Goal: Information Seeking & Learning: Learn about a topic

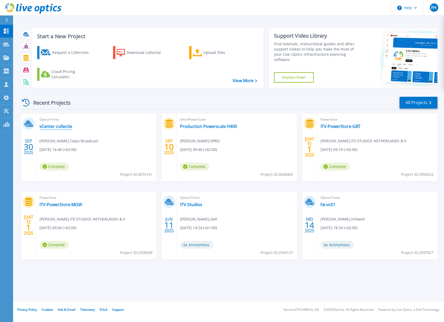
click at [61, 128] on link "vCenter collectie" at bounding box center [55, 126] width 33 height 5
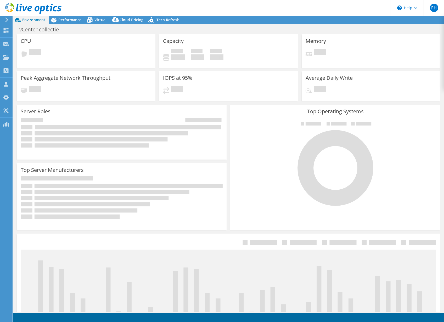
select select "USD"
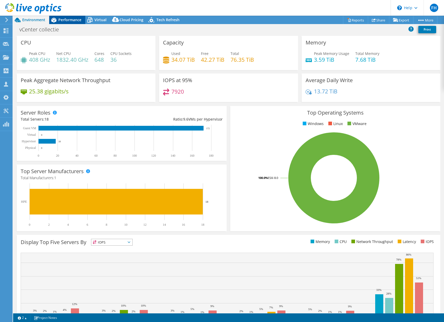
click at [71, 19] on span "Performance" at bounding box center [69, 19] width 23 height 5
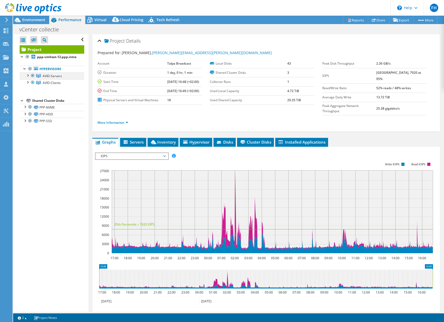
click at [28, 75] on div at bounding box center [27, 74] width 5 height 5
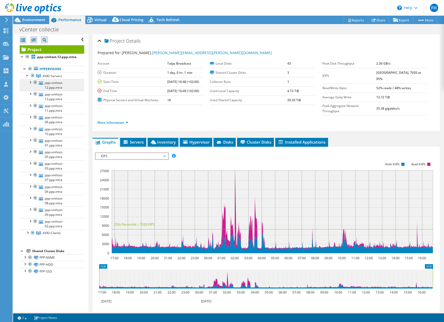
click at [66, 84] on link "ppp-vmhost-12.ppp.intra" at bounding box center [52, 85] width 65 height 12
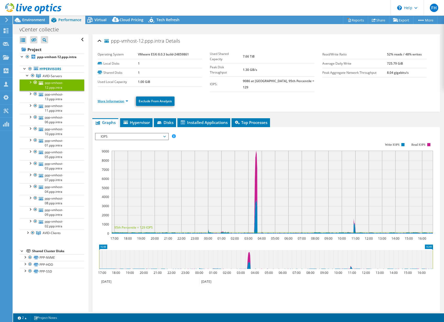
click at [116, 99] on link "More Information" at bounding box center [113, 101] width 31 height 4
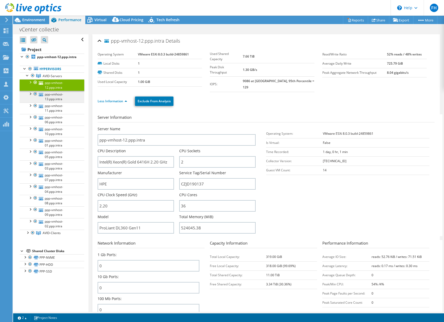
click at [63, 98] on link "ppp-vmhost-13.ppp.intra" at bounding box center [52, 97] width 65 height 12
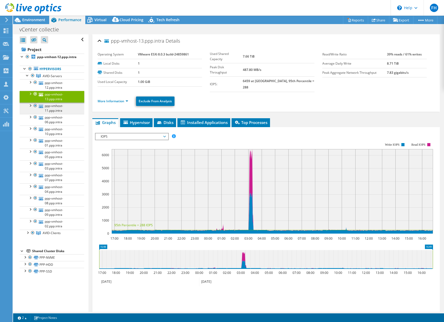
click at [63, 104] on link "ppp-vmhost-11.ppp.intra" at bounding box center [52, 109] width 65 height 12
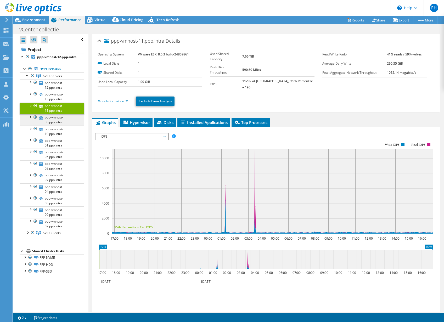
click at [69, 115] on link "ppp-vmhost-06.ppp.intra" at bounding box center [52, 120] width 65 height 12
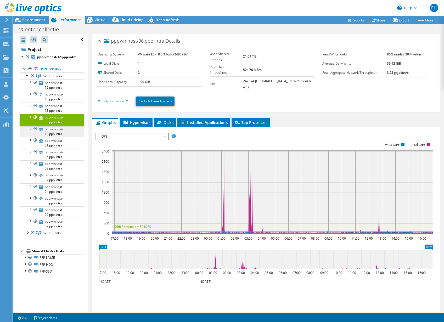
click at [65, 136] on link "ppp-vmhost-10.ppp.intra" at bounding box center [52, 132] width 65 height 12
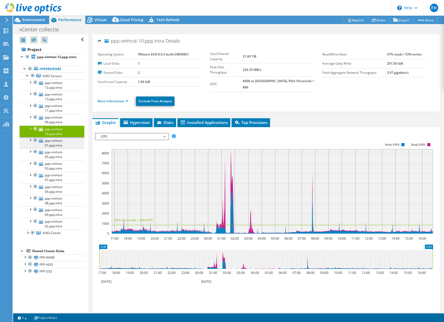
click at [64, 141] on link "ppp-vmhost-01.ppp.intra" at bounding box center [52, 143] width 65 height 12
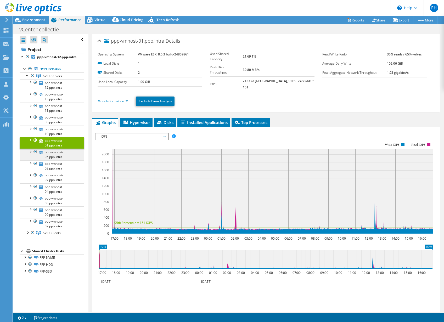
click at [70, 155] on link "ppp-vmhost-05.ppp.intra" at bounding box center [52, 155] width 65 height 12
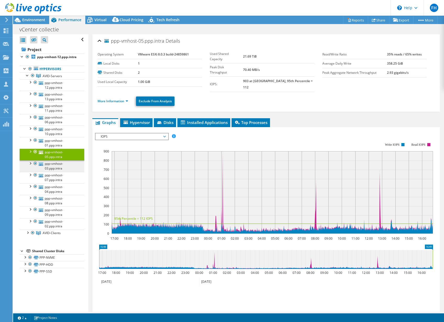
click at [69, 163] on link "ppp-vmhost-03.ppp.intra" at bounding box center [52, 166] width 65 height 12
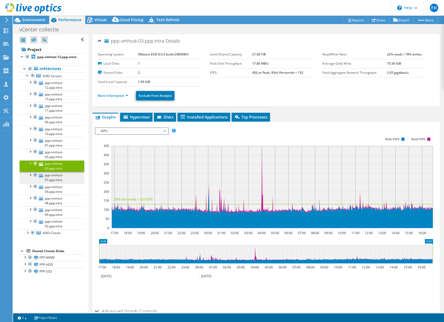
click at [74, 179] on link "ppp-vmhost-07.ppp.intra" at bounding box center [52, 178] width 65 height 12
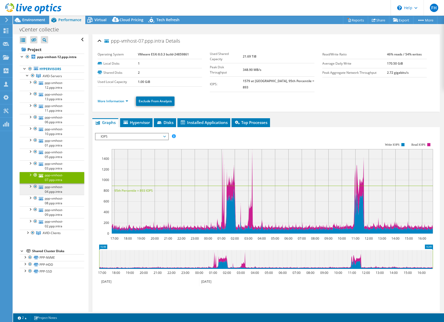
click at [73, 189] on link "ppp-vmhost-04.ppp.intra" at bounding box center [52, 189] width 65 height 12
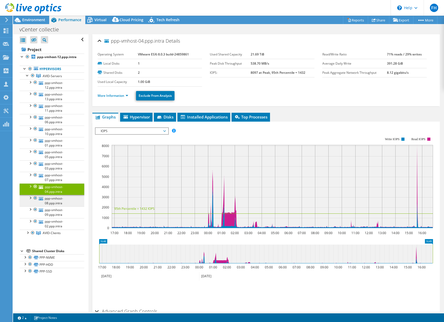
click at [72, 200] on link "ppp-vmhost-08.ppp.intra" at bounding box center [52, 201] width 65 height 12
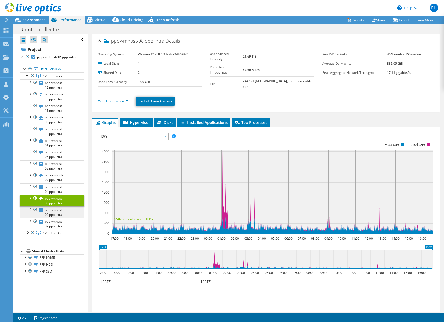
click at [75, 212] on link "ppp-vmhost-09.ppp.intra" at bounding box center [52, 212] width 65 height 12
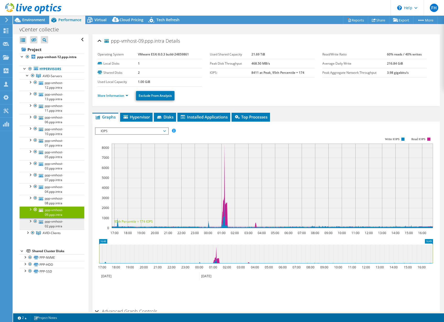
click at [75, 222] on link "ppp-vmhost-02.ppp.intra" at bounding box center [52, 224] width 65 height 12
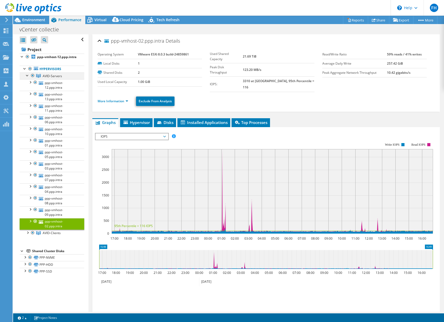
click at [26, 74] on div at bounding box center [27, 74] width 5 height 5
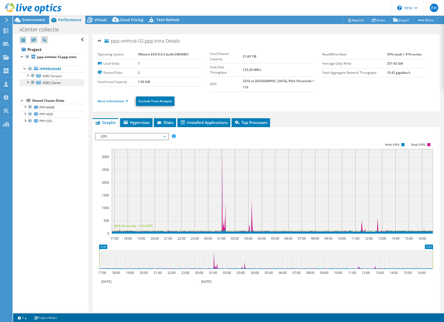
click at [68, 81] on link "AVID-Clients" at bounding box center [52, 82] width 65 height 7
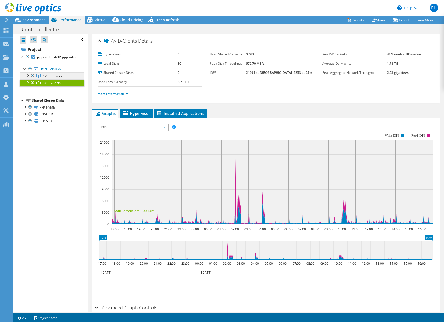
click at [70, 74] on link "AVID-Servers" at bounding box center [52, 75] width 65 height 7
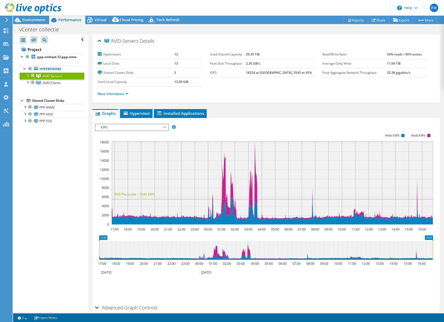
click at [28, 75] on div at bounding box center [27, 74] width 5 height 5
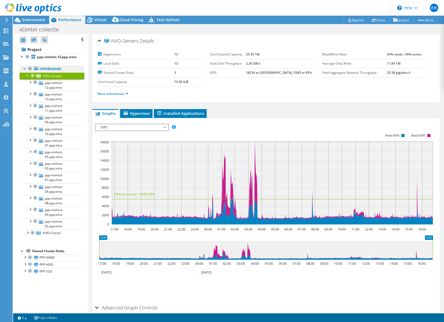
click at [25, 68] on div at bounding box center [24, 68] width 5 height 5
